Goal: Information Seeking & Learning: Learn about a topic

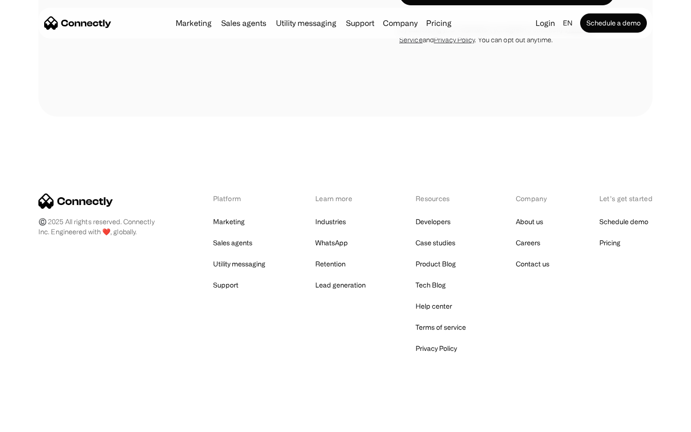
scroll to position [2951, 0]
